Goal: Task Accomplishment & Management: Complete application form

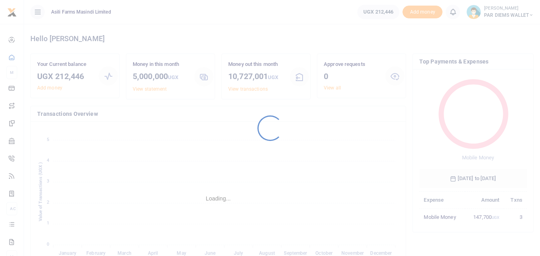
scroll to position [106, 101]
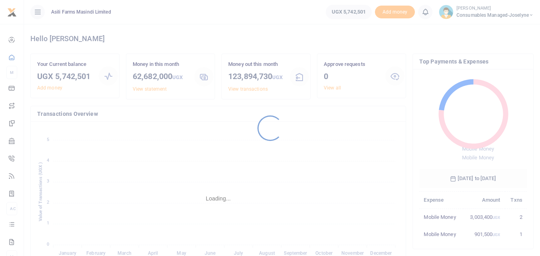
scroll to position [106, 101]
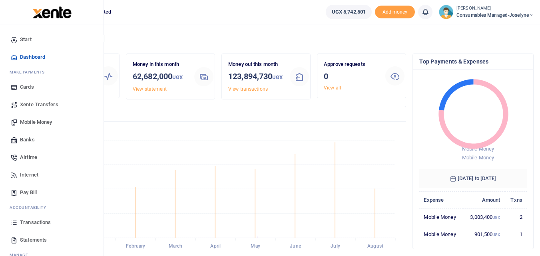
click at [42, 117] on link "Mobile Money" at bounding box center [51, 122] width 91 height 18
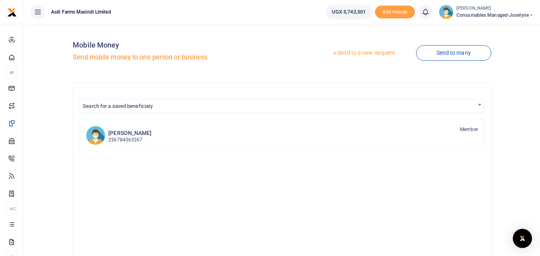
click at [364, 52] on link "Send to a new recipient" at bounding box center [363, 53] width 104 height 14
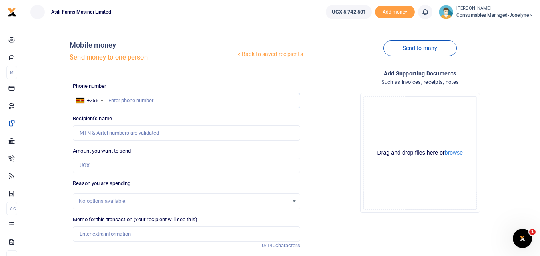
click at [122, 101] on input "text" at bounding box center [186, 100] width 227 height 15
type input "775028936"
type input "Boniface Acai"
type input "775028936"
click at [100, 168] on input "Amount you want to send" at bounding box center [186, 165] width 227 height 15
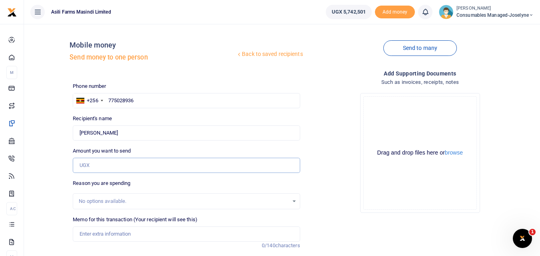
click at [100, 168] on input "Amount you want to send" at bounding box center [186, 165] width 227 height 15
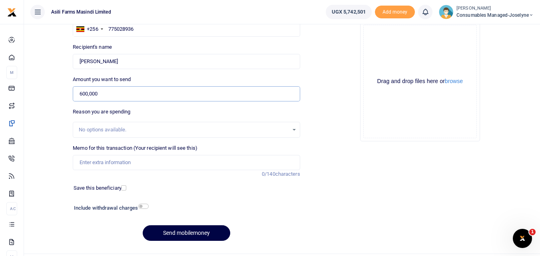
scroll to position [74, 0]
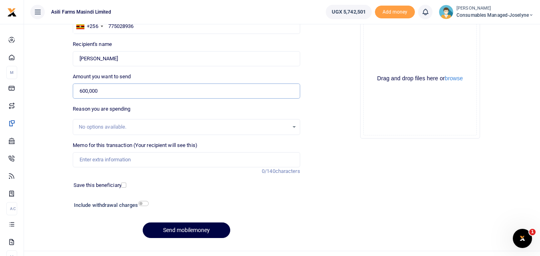
type input "600,000"
click at [103, 162] on input "Memo for this transaction (Your recipient will see this)" at bounding box center [186, 159] width 227 height 15
click at [89, 154] on input "Memo for this transaction (Your recipient will see this)" at bounding box center [186, 159] width 227 height 15
click at [96, 155] on input "Memo for this transaction (Your recipient will see this)" at bounding box center [186, 159] width 227 height 15
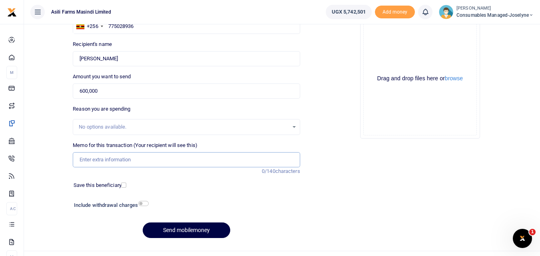
click at [97, 156] on input "Memo for this transaction (Your recipient will see this)" at bounding box center [186, 159] width 227 height 15
click at [90, 160] on input "Memo for this transaction (Your recipient will see this)" at bounding box center [186, 159] width 227 height 15
click at [101, 157] on input "Memo for this transaction (Your recipient will see this)" at bounding box center [186, 159] width 227 height 15
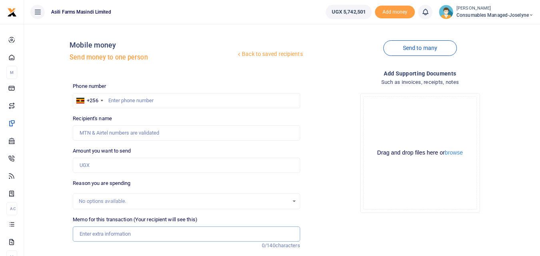
click at [91, 235] on input "Memo for this transaction (Your recipient will see this)" at bounding box center [186, 233] width 227 height 15
paste input "WK 34 /001 / 01"
click at [110, 237] on input "WK 34 /001 / 01 Charges for hiring Fork lift" at bounding box center [186, 233] width 227 height 15
type input "WK 34 001 01 Charges for hiring Fork lift"
click at [98, 166] on input "Amount you want to send" at bounding box center [186, 165] width 227 height 15
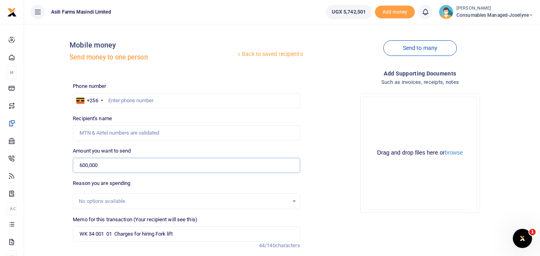
type input "600,000"
click at [123, 99] on input "text" at bounding box center [186, 100] width 227 height 15
type input "775028936"
type input "[PERSON_NAME]"
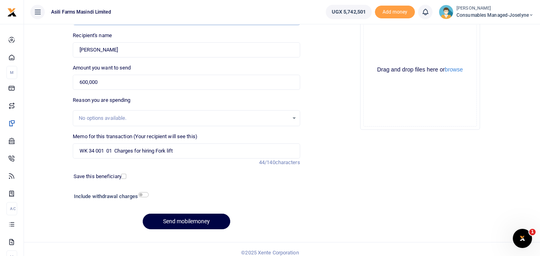
scroll to position [90, 0]
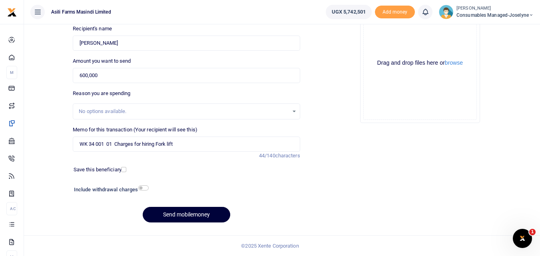
type input "775028936"
click at [187, 218] on button "Send mobilemoney" at bounding box center [186, 215] width 87 height 16
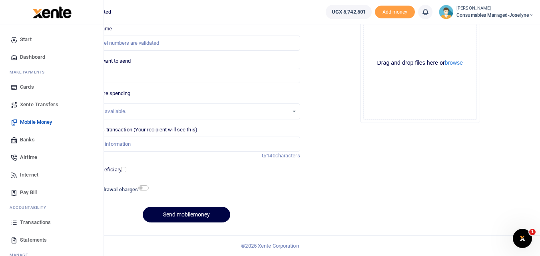
click at [15, 221] on icon at bounding box center [13, 222] width 7 height 7
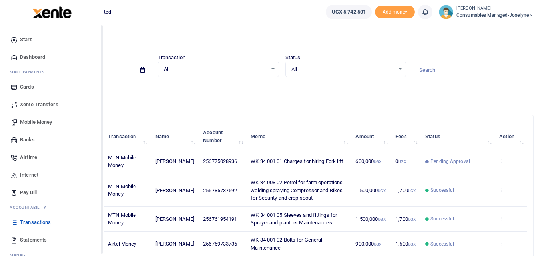
click at [37, 123] on span "Mobile Money" at bounding box center [36, 122] width 32 height 8
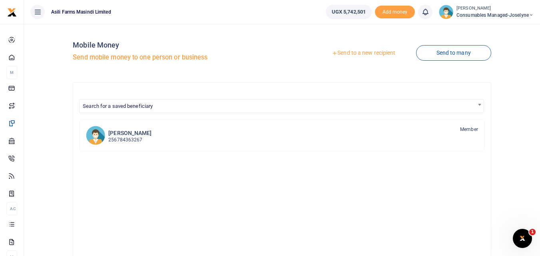
click at [360, 53] on link "Send to a new recipient" at bounding box center [363, 53] width 104 height 14
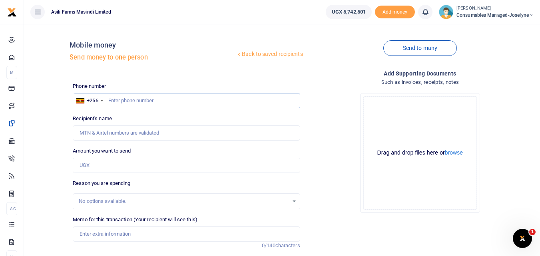
click at [128, 99] on input "text" at bounding box center [186, 100] width 227 height 15
type input "758768321"
click at [137, 155] on div "Amount you want to send Amount is required." at bounding box center [186, 160] width 227 height 26
type input "Charles Kugonza"
click at [108, 167] on input "Amount you want to send" at bounding box center [186, 165] width 227 height 15
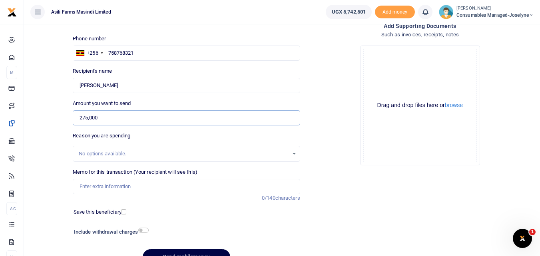
scroll to position [49, 0]
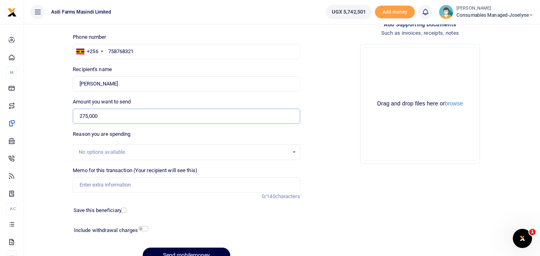
type input "275,000"
click at [97, 181] on input "Memo for this transaction (Your recipient will see this)" at bounding box center [186, 184] width 227 height 15
paste input "WK 34 /007 / 03"
click at [109, 188] on input "WK 34 /007 / 03 Charges for repairing Lokis Fridge in Kilak" at bounding box center [186, 184] width 227 height 15
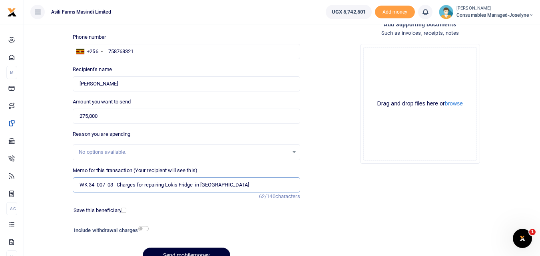
type input "WK 34 007 03 Charges for repairing Lokis Fridge in Kilak"
click at [196, 252] on button "Send mobilemoney" at bounding box center [186, 256] width 87 height 16
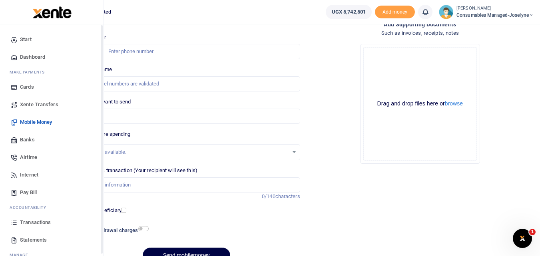
click at [12, 222] on icon at bounding box center [13, 222] width 7 height 7
